Goal: Find specific page/section: Find specific page/section

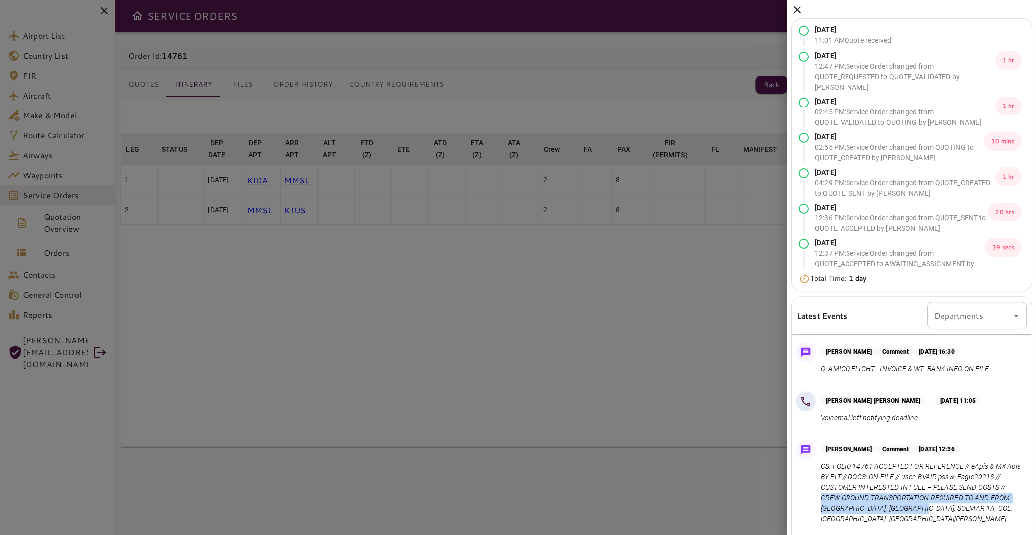
click at [798, 10] on icon at bounding box center [797, 10] width 12 height 12
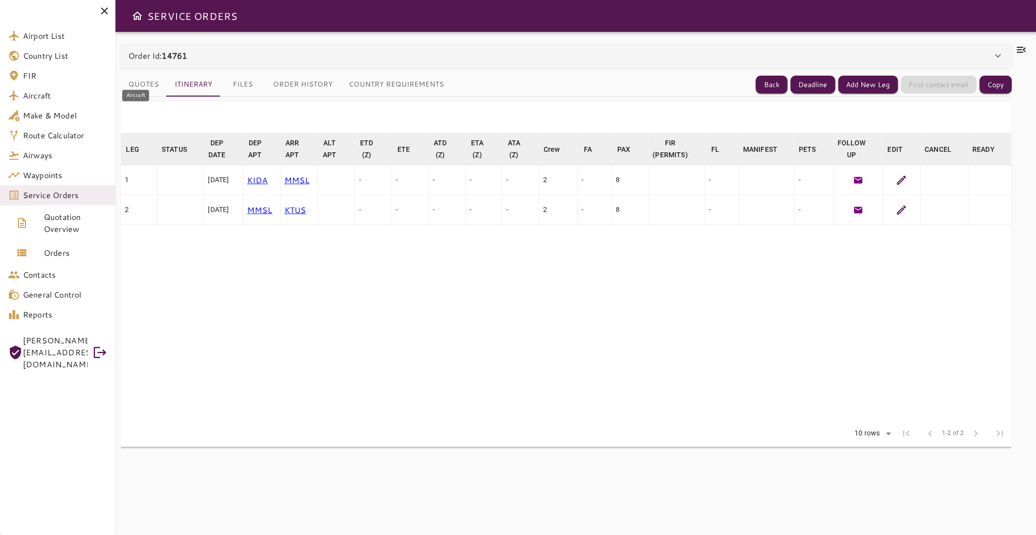
click at [59, 93] on span "Aircraft" at bounding box center [65, 96] width 85 height 12
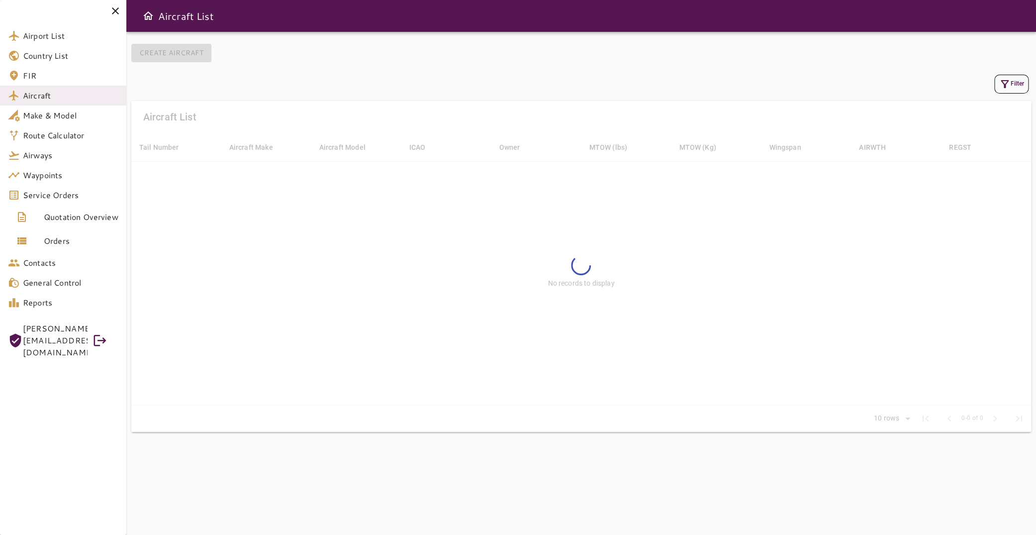
click at [1014, 87] on button "Filter" at bounding box center [1011, 84] width 34 height 19
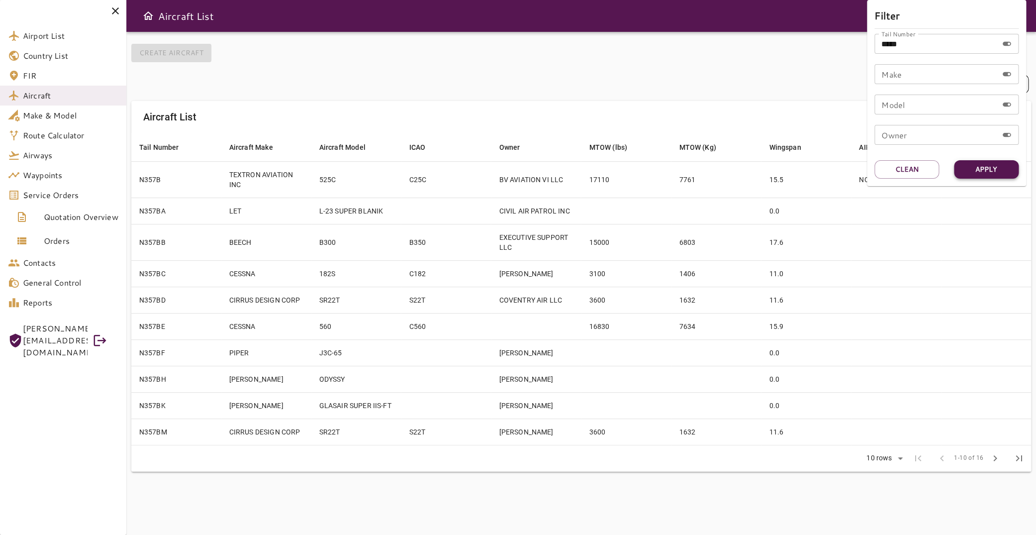
click at [998, 175] on button "Apply" at bounding box center [986, 169] width 65 height 18
click at [559, 118] on div at bounding box center [518, 267] width 1036 height 535
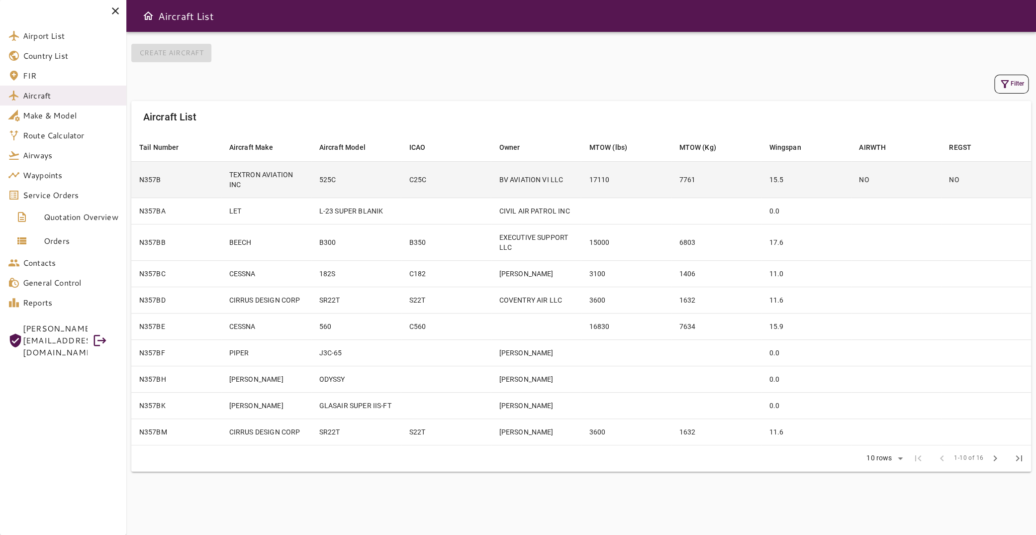
click at [269, 182] on td "TEXTRON AVIATION INC" at bounding box center [266, 179] width 90 height 36
